Goal: Task Accomplishment & Management: Use online tool/utility

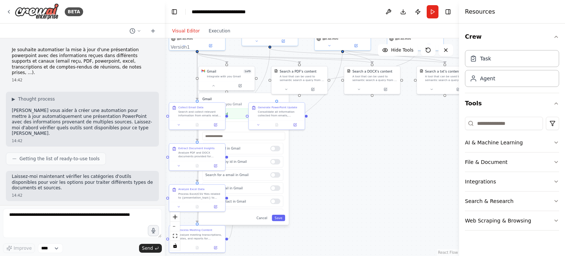
scroll to position [742, 0]
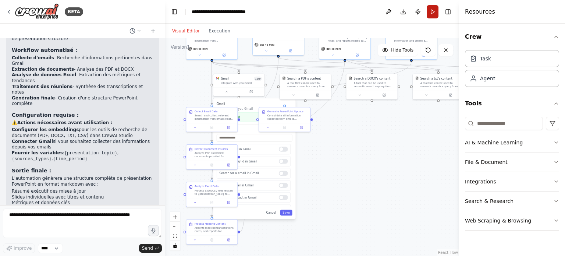
click at [434, 8] on button "Run" at bounding box center [433, 11] width 12 height 13
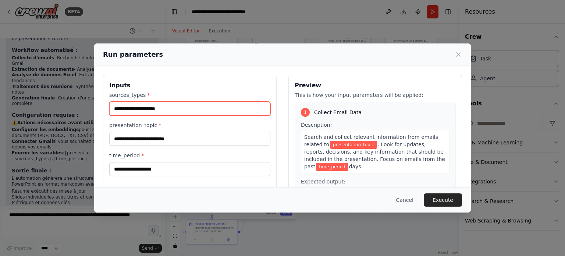
click at [175, 109] on input "sources_types *" at bounding box center [189, 109] width 161 height 14
type input "*****"
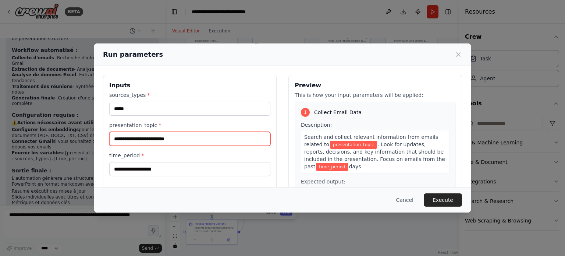
click at [182, 141] on input "presentation_topic *" at bounding box center [189, 139] width 161 height 14
type input "*"
type input "*********"
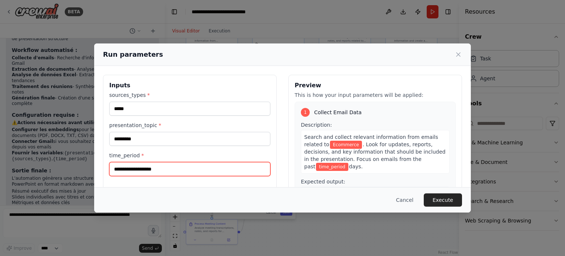
click at [199, 167] on input "time_period *" at bounding box center [189, 169] width 161 height 14
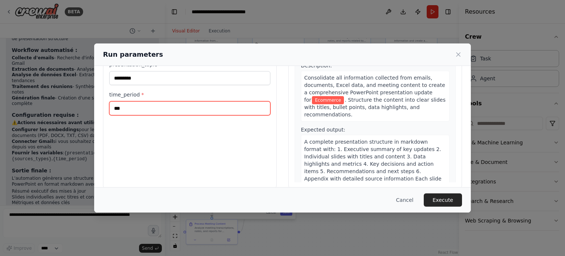
scroll to position [71, 0]
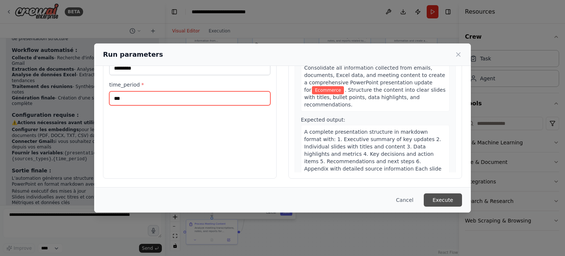
type input "***"
click at [435, 196] on button "Execute" at bounding box center [443, 199] width 38 height 13
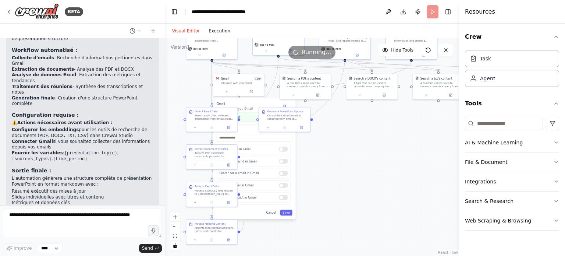
click at [215, 31] on button "Execution" at bounding box center [219, 30] width 31 height 9
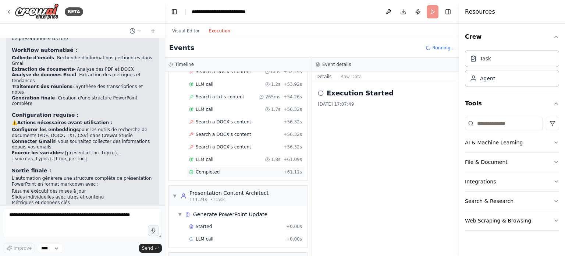
scroll to position [1605, 0]
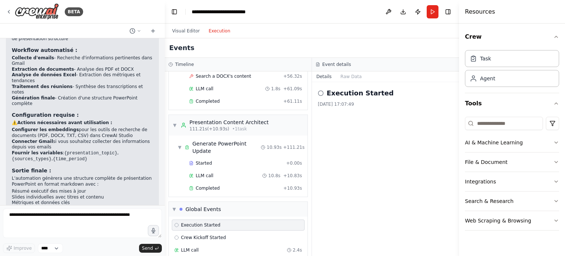
scroll to position [1671, 0]
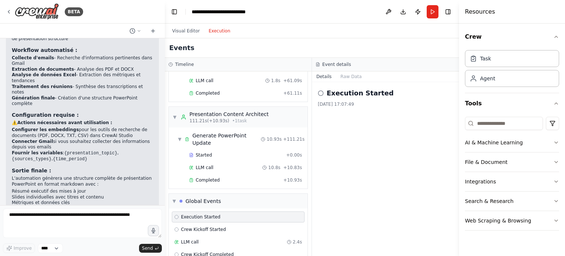
click at [205, 251] on span "Crew Kickoff Completed" at bounding box center [207, 254] width 53 height 6
click at [348, 75] on button "Raw Data" at bounding box center [351, 76] width 30 height 10
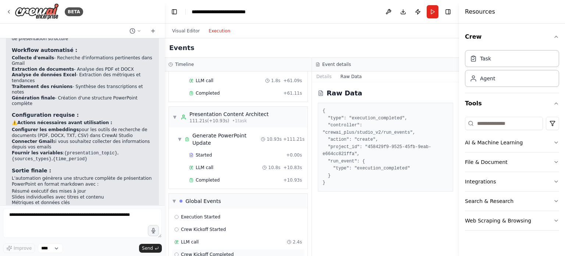
click at [206, 251] on span "Crew Kickoff Completed" at bounding box center [207, 254] width 53 height 6
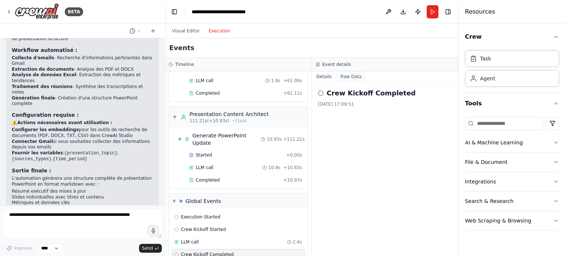
click at [353, 74] on button "Raw Data" at bounding box center [351, 76] width 30 height 10
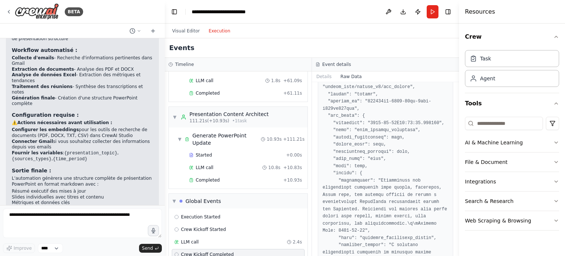
scroll to position [650, 0]
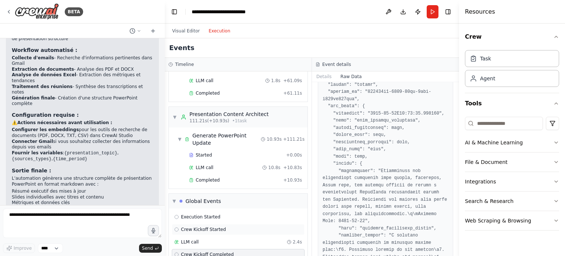
click at [210, 226] on span "Crew Kickoff Started" at bounding box center [203, 229] width 45 height 6
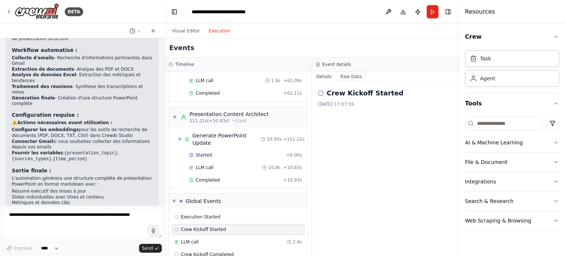
click at [352, 78] on button "Raw Data" at bounding box center [351, 76] width 30 height 10
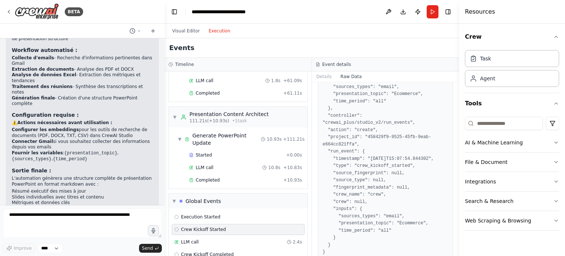
scroll to position [99, 0]
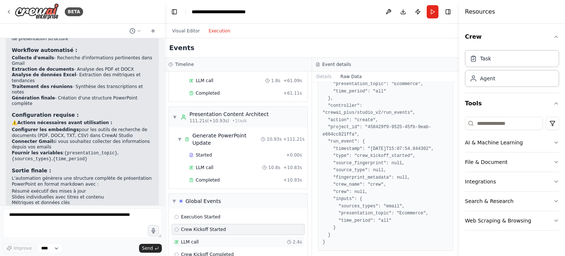
click at [210, 239] on div "LLM call 2.4s" at bounding box center [238, 242] width 128 height 6
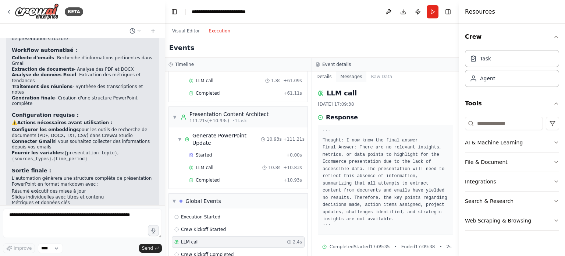
click at [348, 78] on button "Messages" at bounding box center [351, 76] width 31 height 10
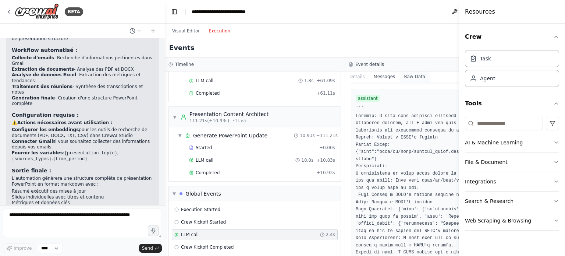
scroll to position [2999, 0]
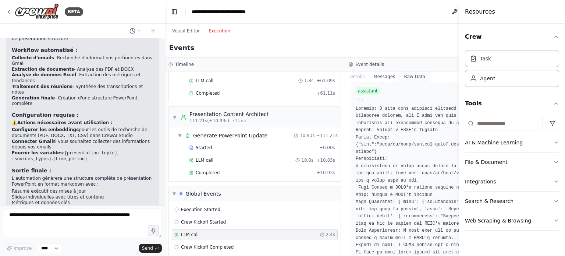
click at [400, 75] on button "Raw Data" at bounding box center [415, 76] width 30 height 10
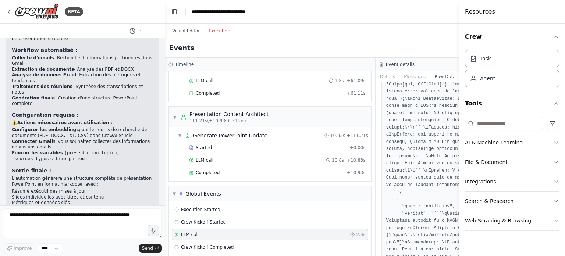
scroll to position [748, 0]
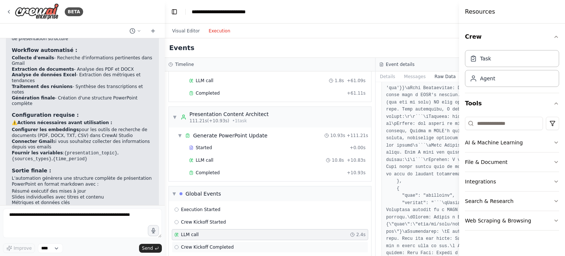
click at [216, 244] on span "Crew Kickoff Completed" at bounding box center [207, 247] width 53 height 6
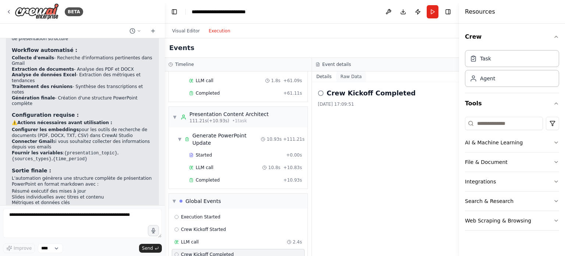
click at [349, 79] on button "Raw Data" at bounding box center [351, 76] width 30 height 10
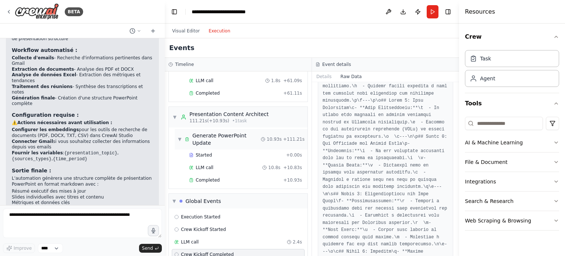
scroll to position [1074, 0]
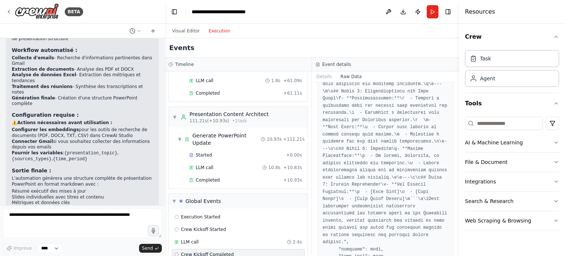
click at [212, 31] on button "Execution" at bounding box center [219, 30] width 31 height 9
click at [181, 33] on button "Visual Editor" at bounding box center [186, 30] width 36 height 9
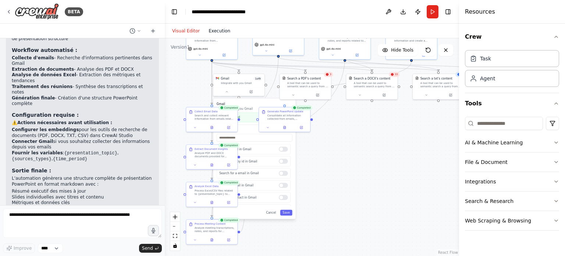
click at [216, 28] on button "Execution" at bounding box center [219, 30] width 31 height 9
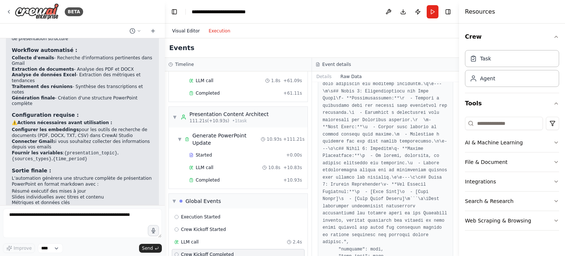
click at [182, 33] on button "Visual Editor" at bounding box center [186, 30] width 36 height 9
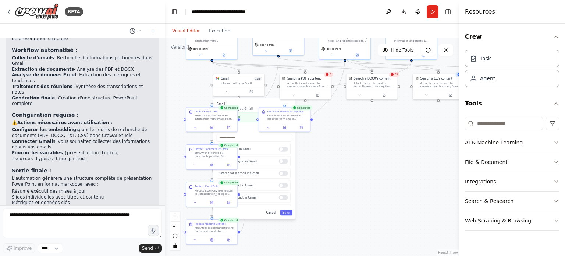
click at [273, 212] on button "Cancel" at bounding box center [271, 212] width 15 height 6
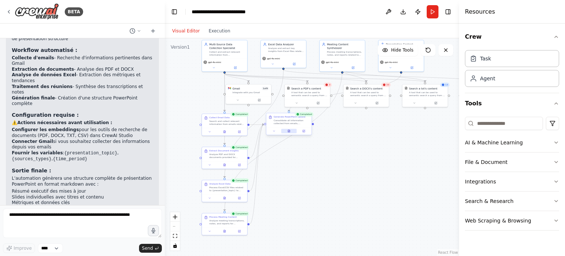
click at [288, 131] on button at bounding box center [288, 131] width 15 height 4
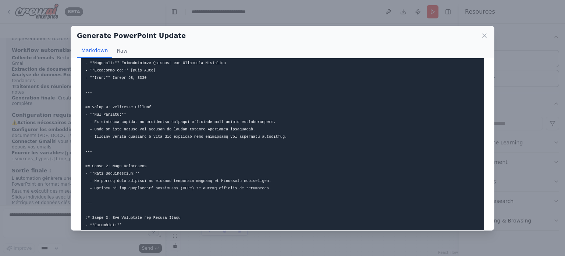
scroll to position [50, 0]
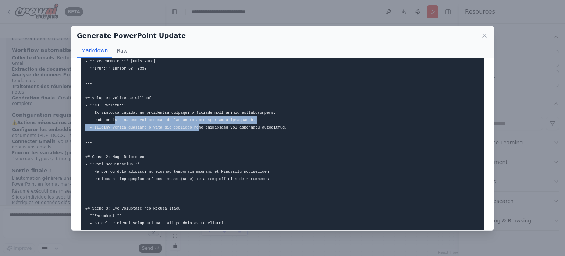
drag, startPoint x: 112, startPoint y: 117, endPoint x: 189, endPoint y: 125, distance: 77.3
click at [189, 125] on code at bounding box center [186, 234] width 202 height 424
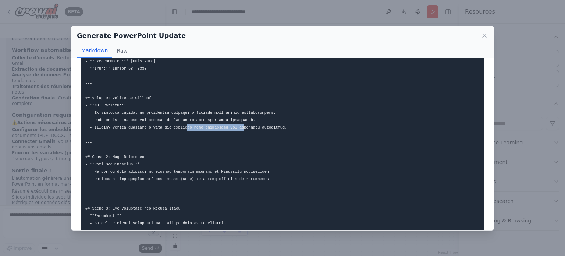
drag, startPoint x: 179, startPoint y: 125, endPoint x: 231, endPoint y: 124, distance: 52.3
click at [231, 124] on code at bounding box center [186, 234] width 202 height 424
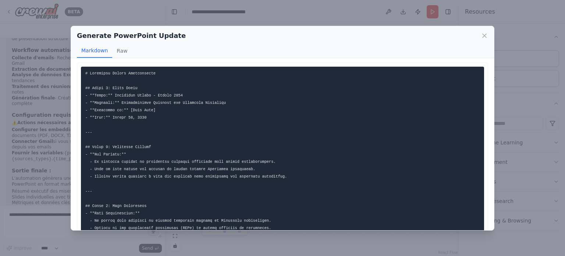
scroll to position [0, 0]
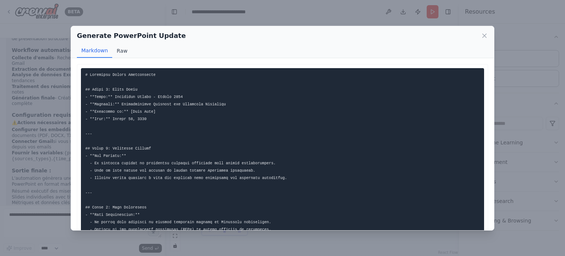
click at [123, 52] on button "Raw" at bounding box center [121, 51] width 19 height 14
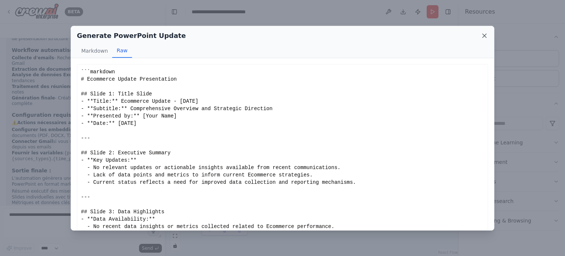
click at [486, 35] on icon at bounding box center [484, 35] width 7 height 7
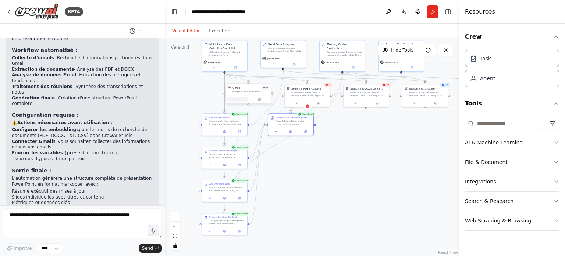
click at [236, 100] on icon at bounding box center [237, 99] width 3 height 3
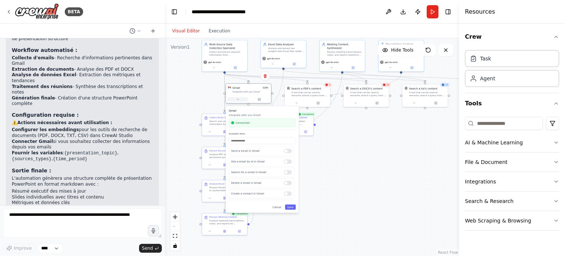
click at [237, 98] on icon at bounding box center [237, 99] width 3 height 3
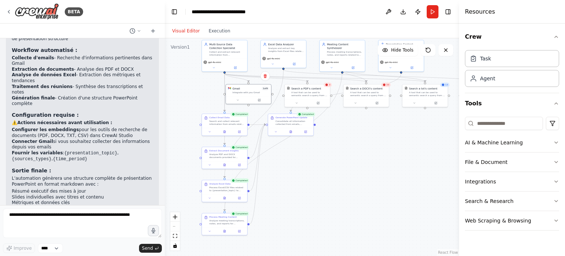
click at [327, 84] on icon at bounding box center [327, 85] width 3 height 3
click at [297, 104] on button at bounding box center [296, 102] width 21 height 4
click at [326, 85] on icon at bounding box center [327, 85] width 3 height 3
click at [384, 84] on icon at bounding box center [384, 85] width 3 height 3
click at [338, 175] on button "Cancel" at bounding box center [335, 175] width 13 height 5
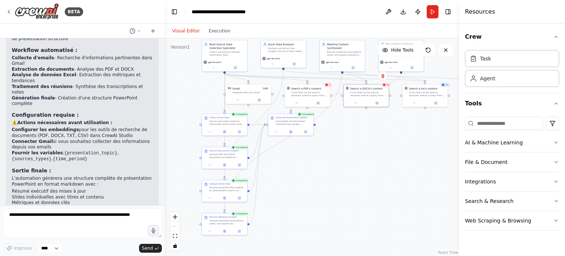
click at [327, 85] on icon at bounding box center [327, 85] width 3 height 3
click at [387, 85] on span "33" at bounding box center [387, 84] width 3 height 3
click at [401, 11] on button "Download" at bounding box center [403, 11] width 12 height 13
click at [450, 13] on button "Toggle Right Sidebar" at bounding box center [448, 12] width 10 height 10
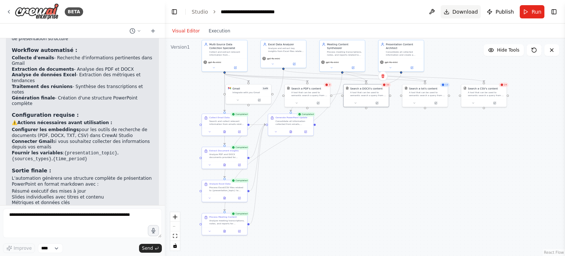
click at [473, 10] on span "Download" at bounding box center [465, 11] width 26 height 7
click at [436, 15] on button at bounding box center [432, 11] width 12 height 13
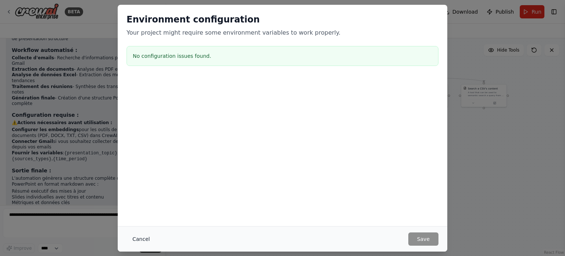
click at [136, 237] on button "Cancel" at bounding box center [141, 238] width 29 height 13
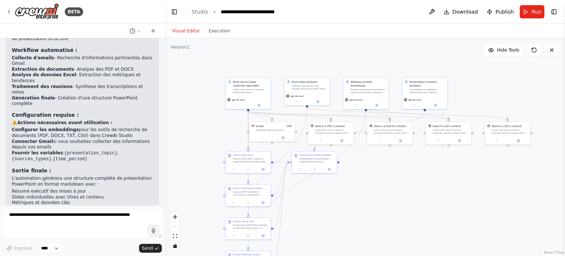
drag, startPoint x: 369, startPoint y: 150, endPoint x: 392, endPoint y: 187, distance: 44.0
click at [392, 187] on div ".deletable-edge-delete-btn { width: 20px; height: 20px; border: 0px solid #ffff…" at bounding box center [365, 146] width 400 height 217
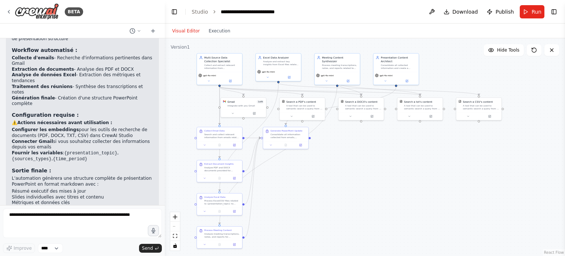
drag, startPoint x: 377, startPoint y: 196, endPoint x: 348, endPoint y: 172, distance: 37.9
click at [348, 172] on div ".deletable-edge-delete-btn { width: 20px; height: 20px; border: 0px solid #ffff…" at bounding box center [365, 146] width 400 height 217
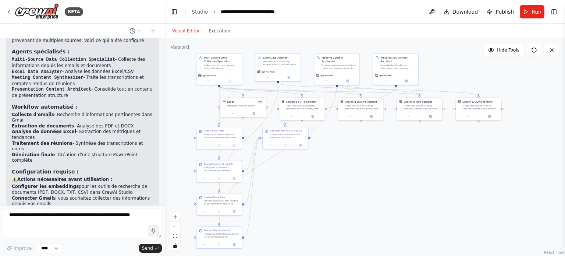
scroll to position [742, 0]
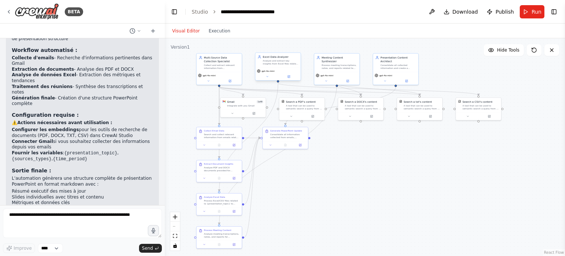
click at [278, 62] on div "Analyze and extract key insights from Excel files related to {presentation_topi…" at bounding box center [281, 62] width 36 height 6
click at [266, 75] on icon at bounding box center [267, 76] width 3 height 3
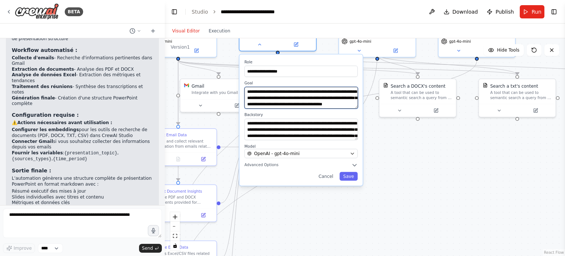
scroll to position [0, 0]
click at [329, 175] on button "Cancel" at bounding box center [326, 176] width 22 height 9
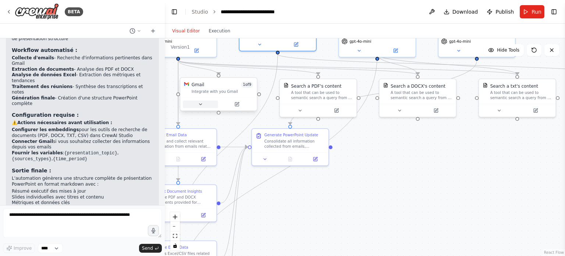
click at [201, 106] on icon at bounding box center [200, 104] width 5 height 5
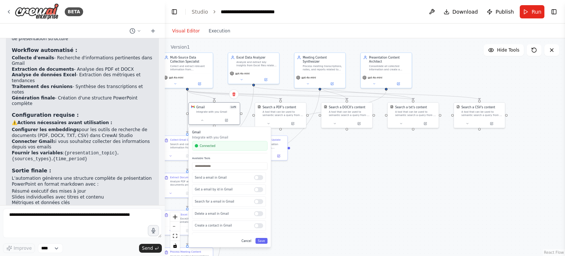
click at [247, 238] on button "Cancel" at bounding box center [246, 241] width 15 height 6
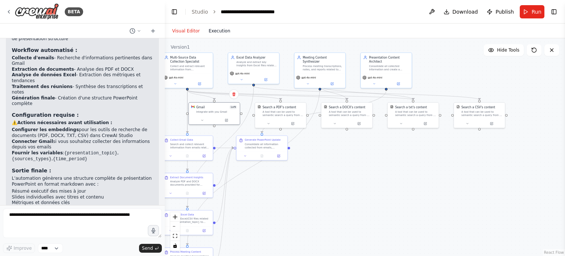
click at [217, 32] on button "Execution" at bounding box center [219, 30] width 31 height 9
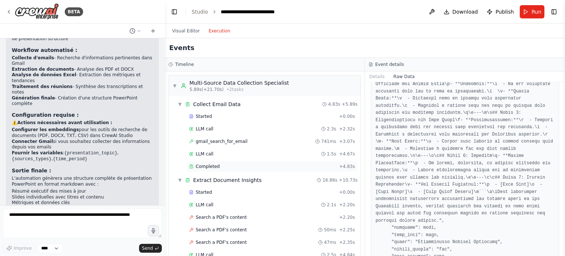
click at [207, 167] on span "Completed" at bounding box center [208, 166] width 24 height 6
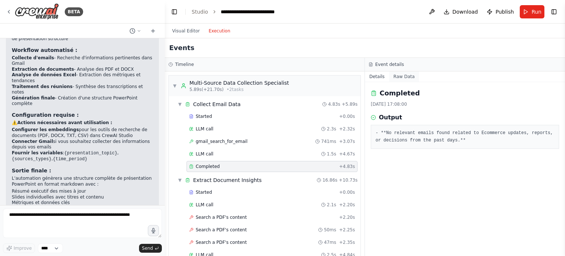
click at [409, 78] on button "Raw Data" at bounding box center [404, 76] width 30 height 10
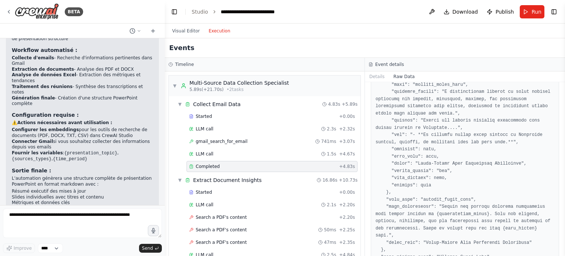
scroll to position [378, 0]
click at [181, 33] on button "Visual Editor" at bounding box center [186, 30] width 36 height 9
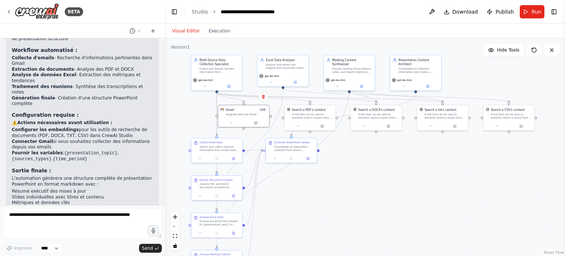
drag, startPoint x: 339, startPoint y: 170, endPoint x: 369, endPoint y: 173, distance: 29.5
click at [369, 173] on div ".deletable-edge-delete-btn { width: 20px; height: 20px; border: 0px solid #ffff…" at bounding box center [365, 146] width 400 height 217
click at [508, 49] on span "Hide Tools" at bounding box center [508, 50] width 22 height 6
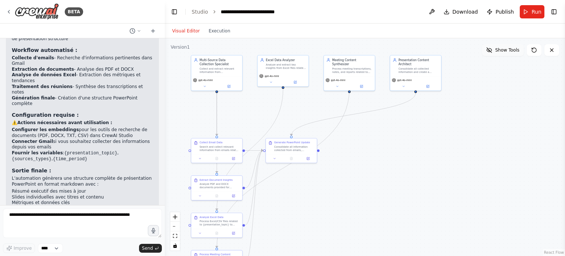
click at [506, 50] on span "Show Tools" at bounding box center [507, 50] width 24 height 6
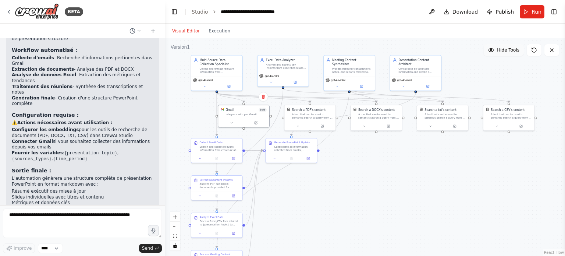
click at [506, 50] on span "Hide Tools" at bounding box center [508, 50] width 22 height 6
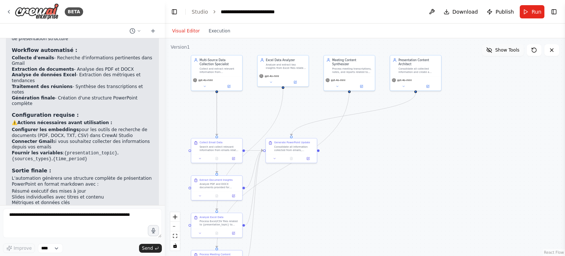
click at [506, 50] on span "Show Tools" at bounding box center [507, 50] width 24 height 6
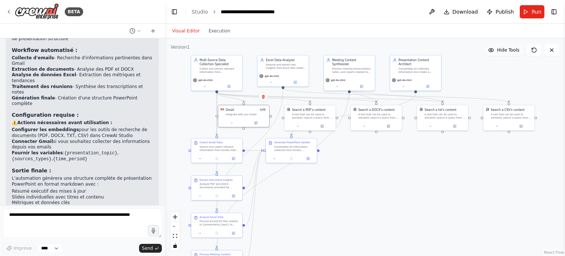
click at [506, 50] on span "Hide Tools" at bounding box center [508, 50] width 22 height 6
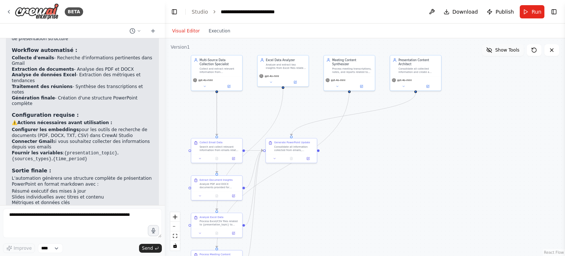
click at [506, 50] on span "Show Tools" at bounding box center [507, 50] width 24 height 6
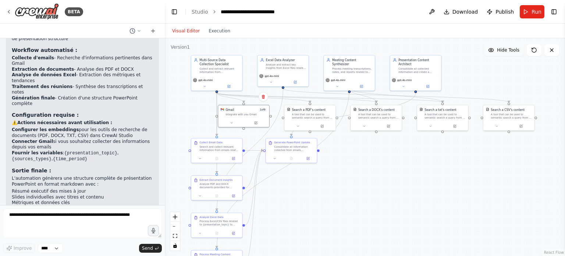
click at [506, 50] on span "Hide Tools" at bounding box center [508, 50] width 22 height 6
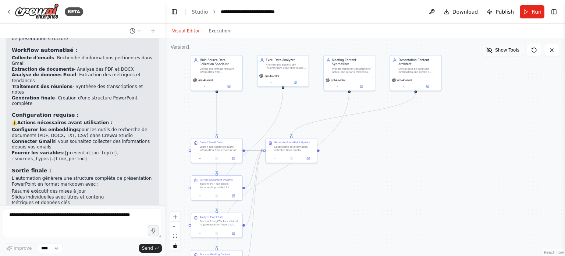
click at [506, 50] on span "Show Tools" at bounding box center [507, 50] width 24 height 6
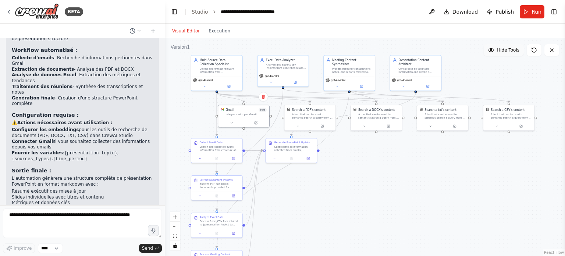
click at [506, 50] on span "Hide Tools" at bounding box center [508, 50] width 22 height 6
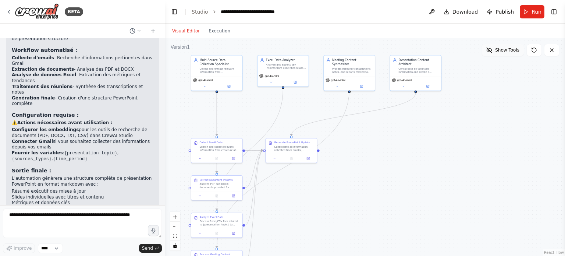
click at [506, 50] on span "Show Tools" at bounding box center [507, 50] width 24 height 6
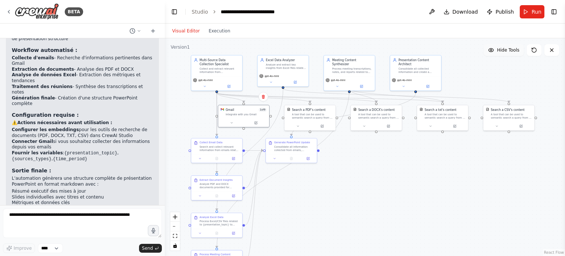
click at [506, 50] on span "Hide Tools" at bounding box center [508, 50] width 22 height 6
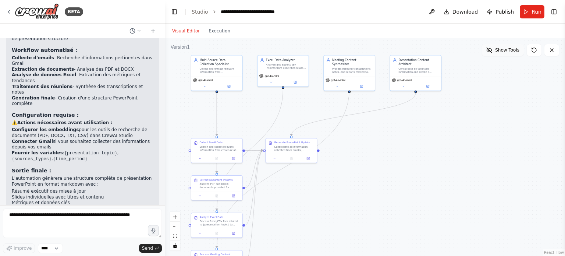
click at [506, 50] on span "Show Tools" at bounding box center [507, 50] width 24 height 6
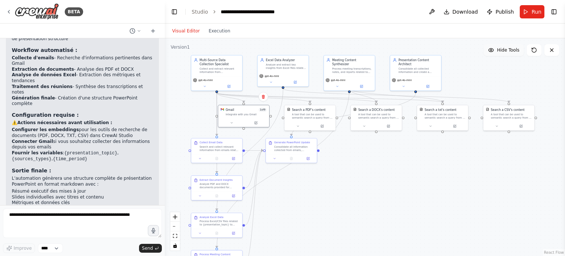
click at [506, 50] on span "Hide Tools" at bounding box center [508, 50] width 22 height 6
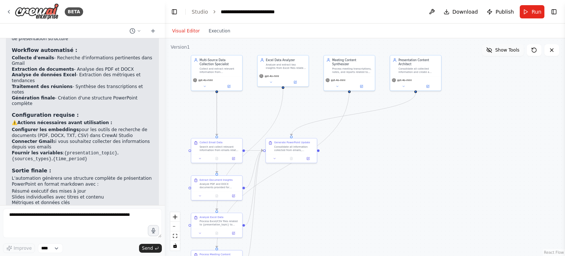
click at [506, 50] on span "Show Tools" at bounding box center [507, 50] width 24 height 6
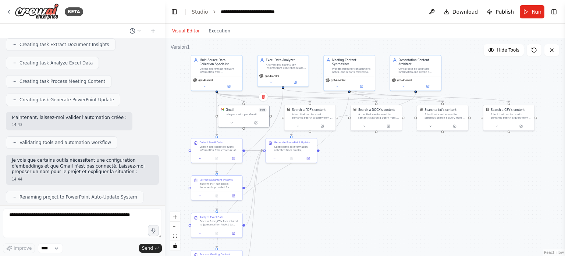
scroll to position [742, 0]
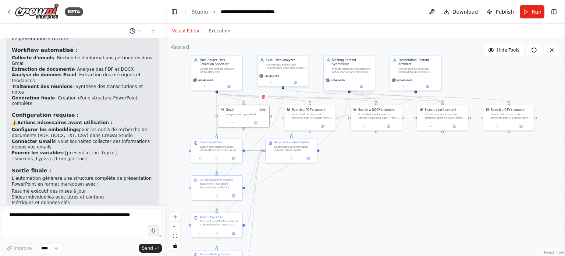
click at [143, 31] on button at bounding box center [136, 30] width 18 height 9
click at [143, 31] on div at bounding box center [82, 128] width 165 height 256
click at [154, 31] on icon at bounding box center [152, 31] width 3 height 0
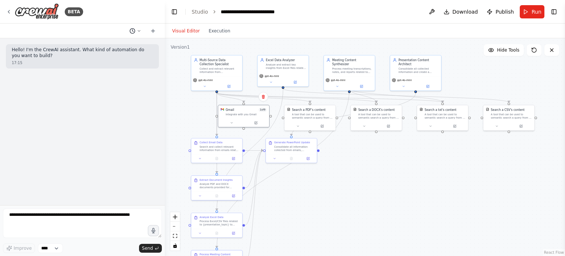
click at [137, 32] on icon at bounding box center [139, 31] width 4 height 4
click at [110, 57] on span "Je souhaite automatiser la mise à jour d'une présentation powerpoint avec des i…" at bounding box center [107, 58] width 54 height 6
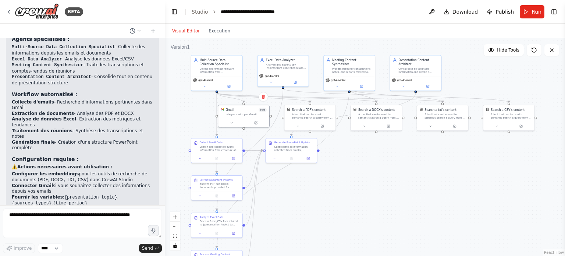
scroll to position [742, 0]
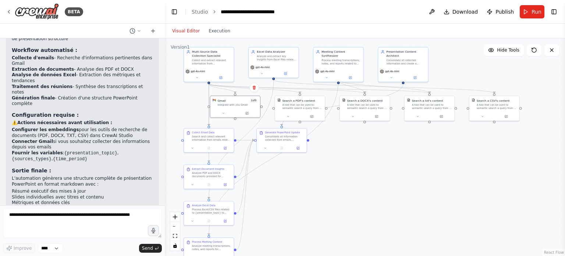
drag, startPoint x: 377, startPoint y: 202, endPoint x: 369, endPoint y: 192, distance: 12.3
click at [369, 192] on div ".deletable-edge-delete-btn { width: 20px; height: 20px; border: 0px solid #ffff…" at bounding box center [365, 146] width 400 height 217
click at [174, 236] on icon "fit view" at bounding box center [175, 236] width 4 height 4
